Goal: Task Accomplishment & Management: Manage account settings

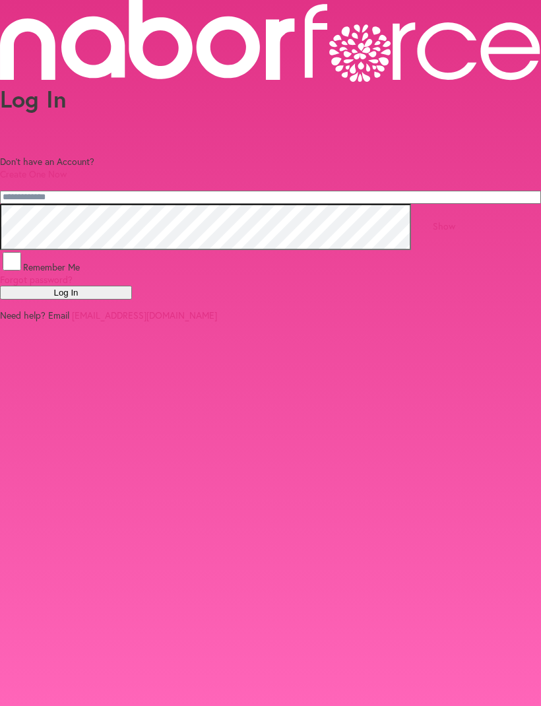
click at [54, 204] on input "email" at bounding box center [270, 197] width 541 height 13
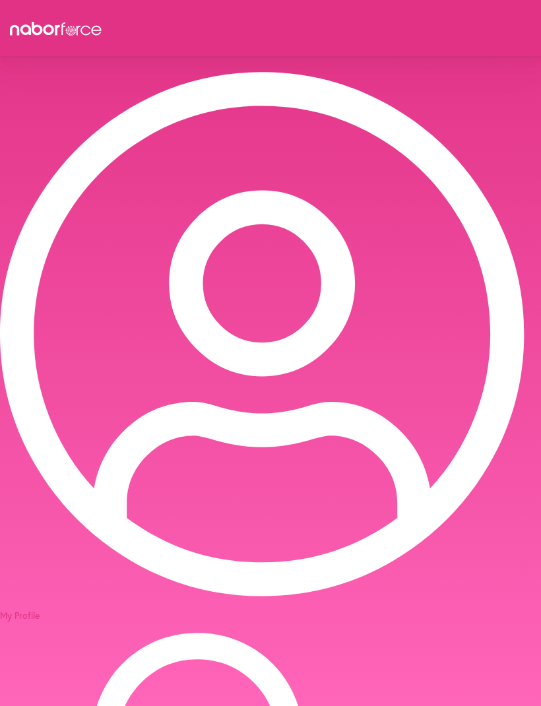
select select "*******"
select select "***"
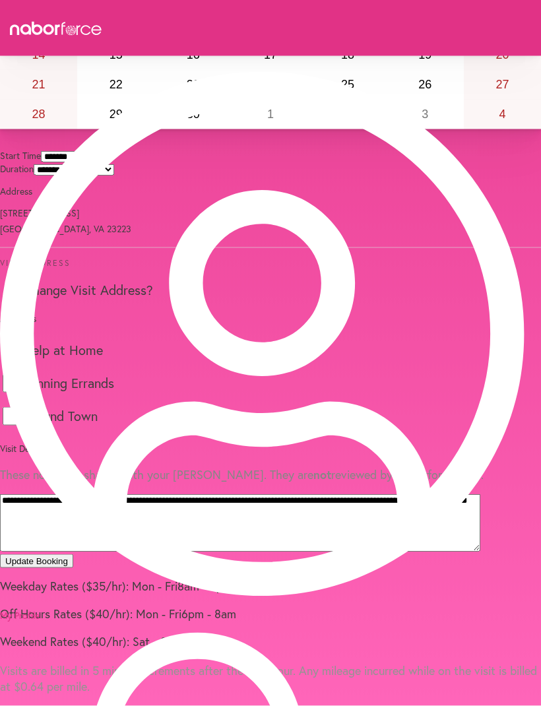
scroll to position [377, 0]
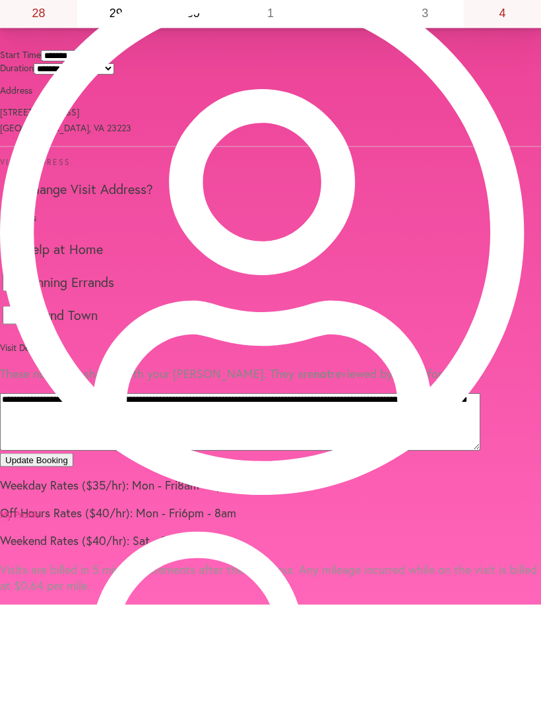
scroll to position [412, 0]
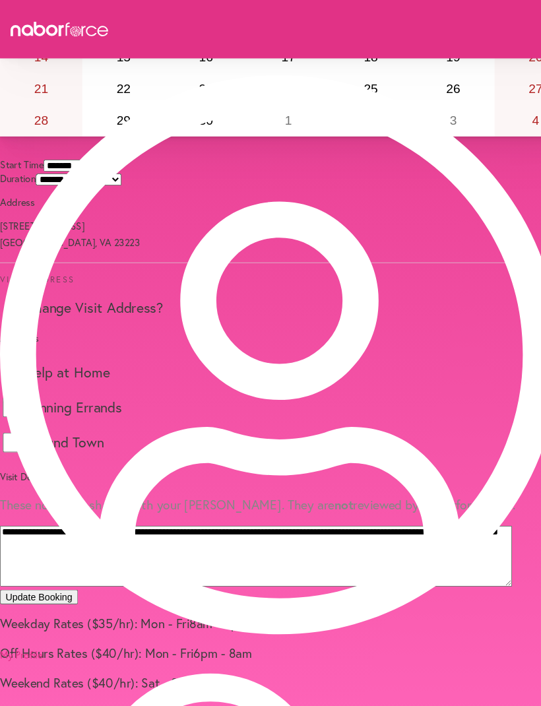
click at [73, 554] on button "Update Booking" at bounding box center [36, 561] width 73 height 14
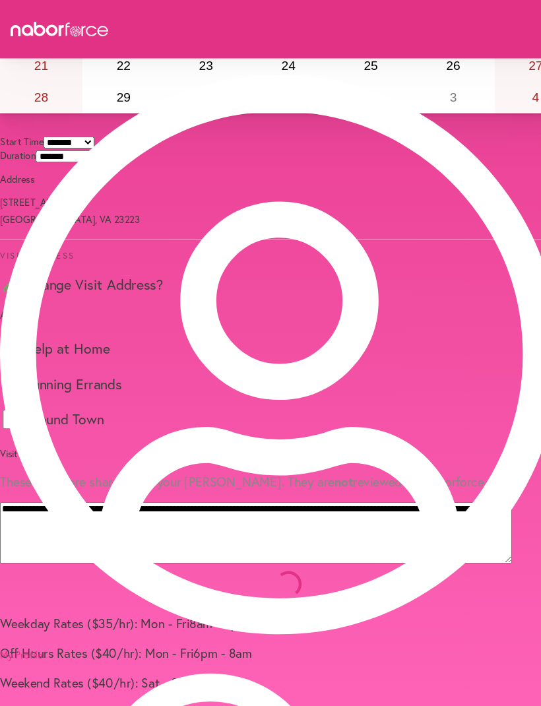
scroll to position [403, 0]
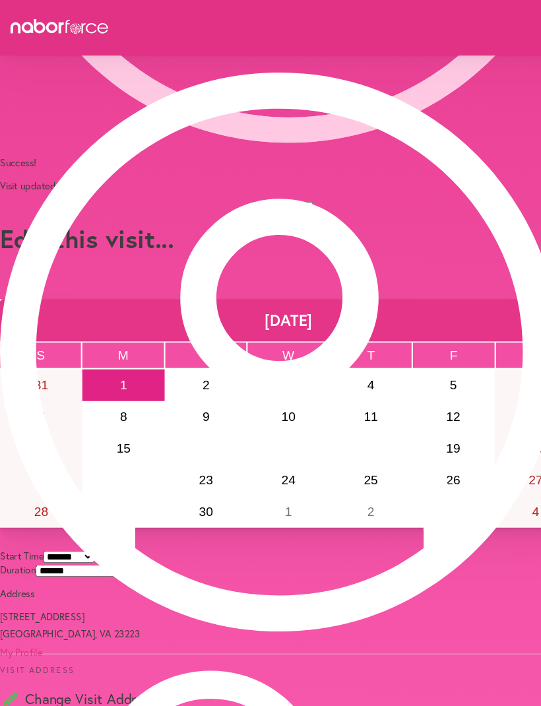
click at [290, 207] on button "Continue" at bounding box center [270, 200] width 46 height 14
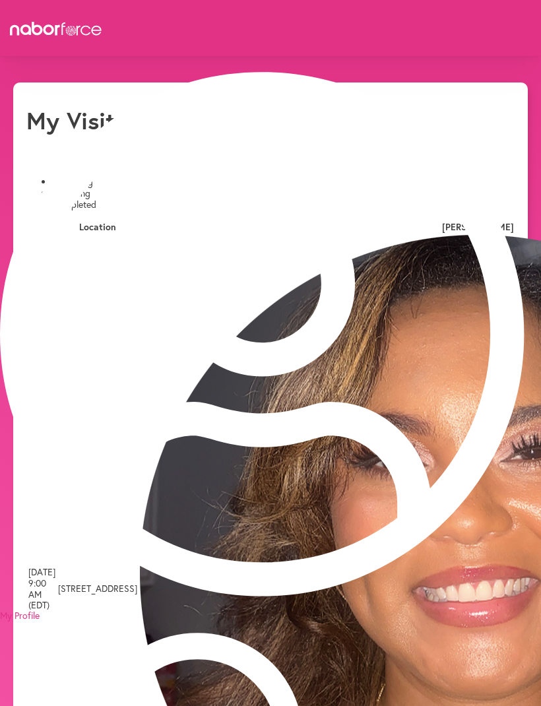
click at [479, 274] on img at bounding box center [478, 573] width 676 height 676
click at [138, 286] on td "601 N. 22nd St., Richmond, VA" at bounding box center [97, 588] width 81 height 709
click at [138, 279] on td "601 N. 22nd St., Richmond, VA" at bounding box center [97, 588] width 81 height 709
click at [98, 177] on li "Upcoming" at bounding box center [284, 182] width 462 height 11
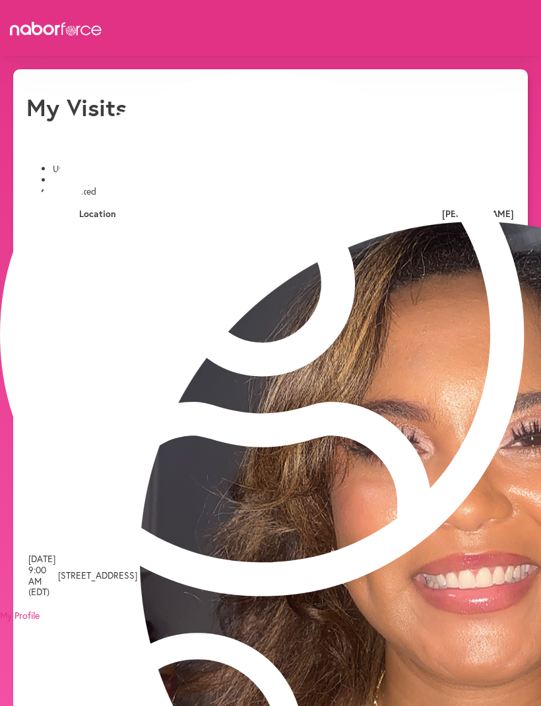
scroll to position [96, 0]
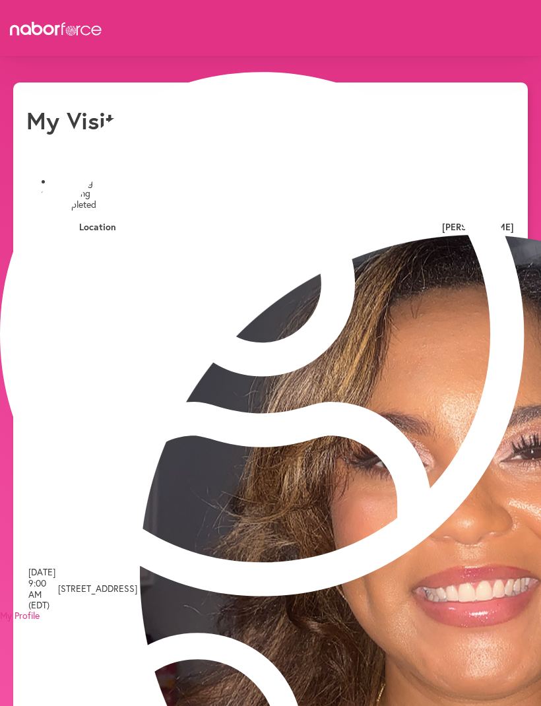
click at [56, 269] on td "Monday 09/01 9:00 AM (EDT)" at bounding box center [42, 588] width 28 height 709
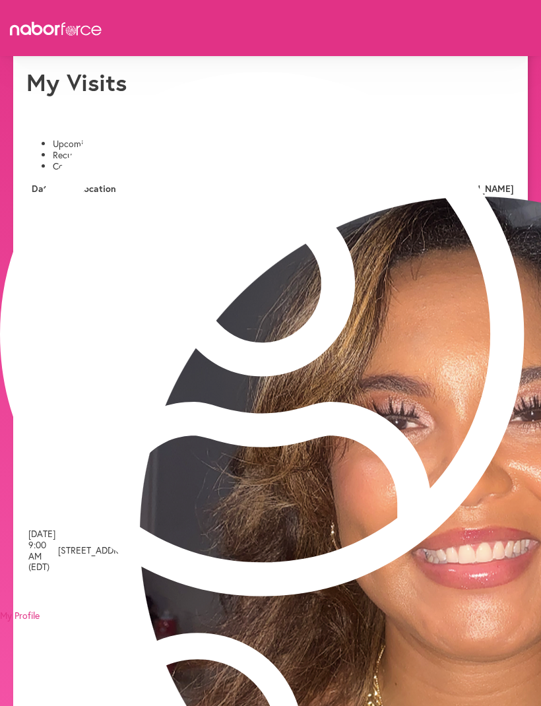
scroll to position [42, 0]
